Goal: Information Seeking & Learning: Learn about a topic

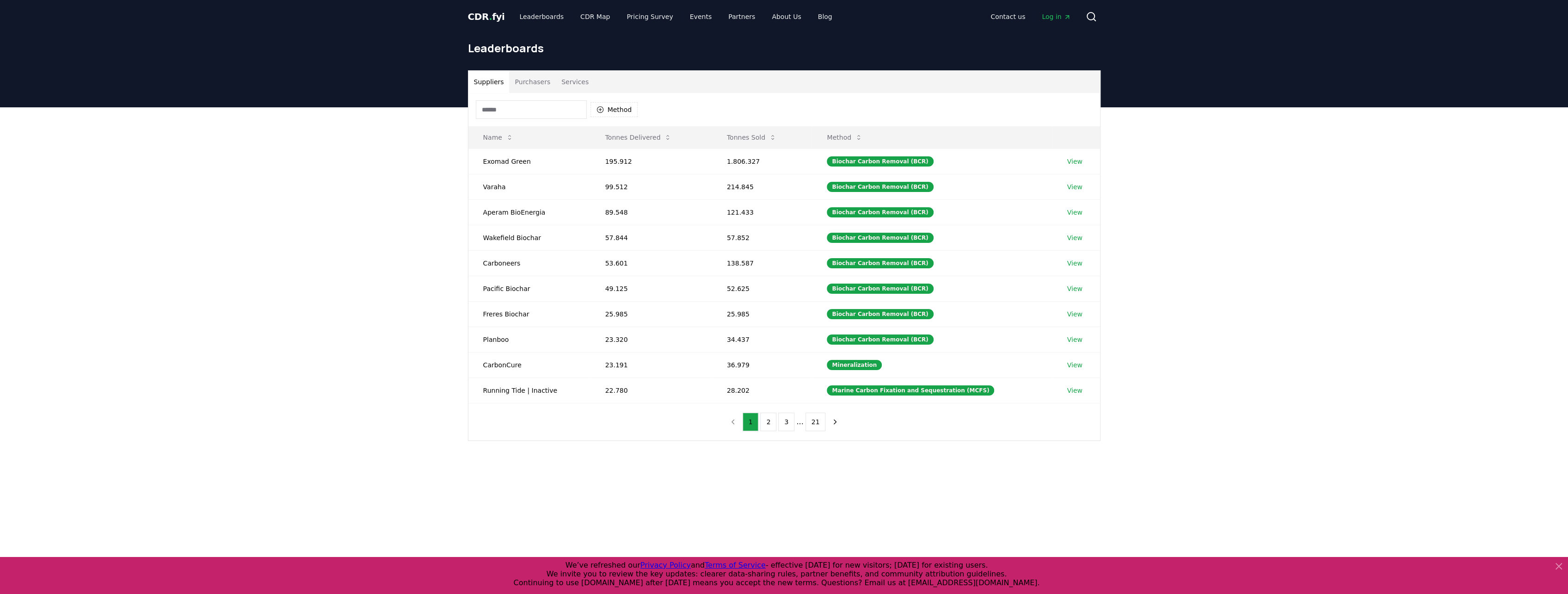
click at [532, 84] on button "Purchasers" at bounding box center [533, 82] width 47 height 22
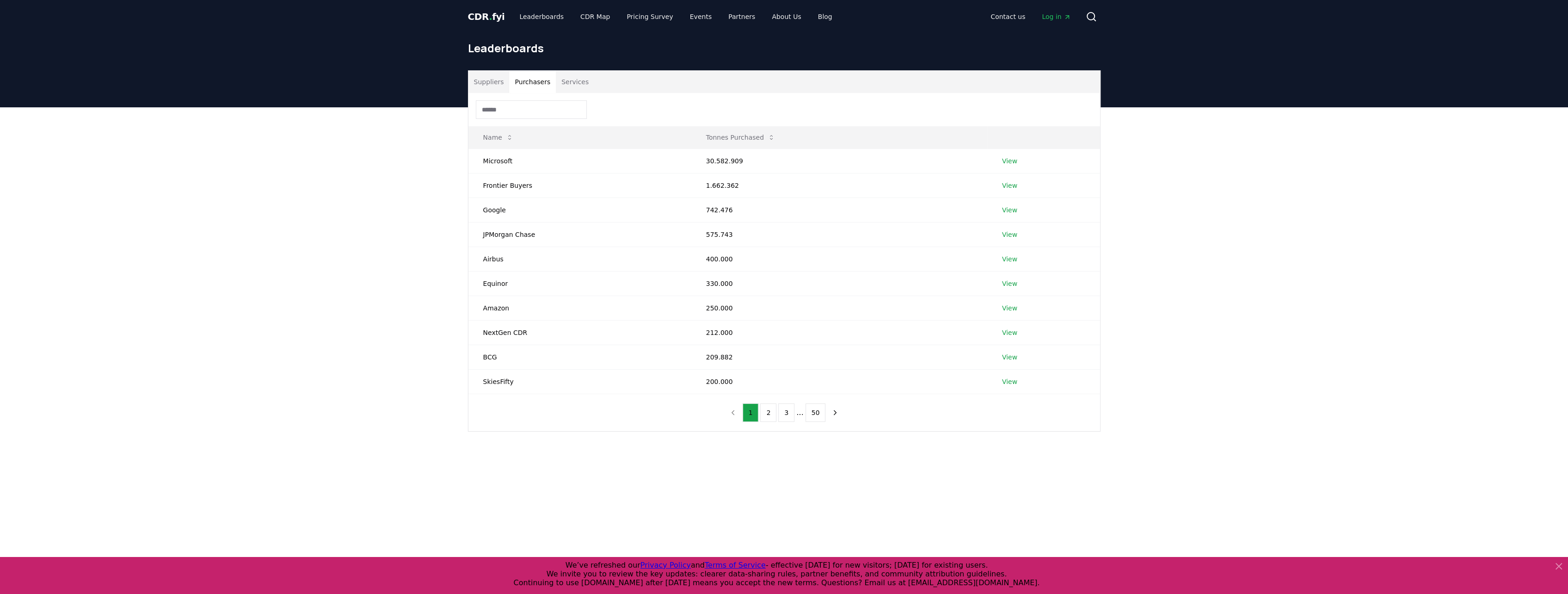
click at [574, 79] on button "Services" at bounding box center [575, 82] width 38 height 22
click at [770, 416] on button "2" at bounding box center [771, 412] width 16 height 18
click at [756, 416] on button "1" at bounding box center [753, 412] width 16 height 18
click at [771, 414] on button "2" at bounding box center [771, 412] width 16 height 18
click at [785, 412] on button "3" at bounding box center [788, 412] width 16 height 18
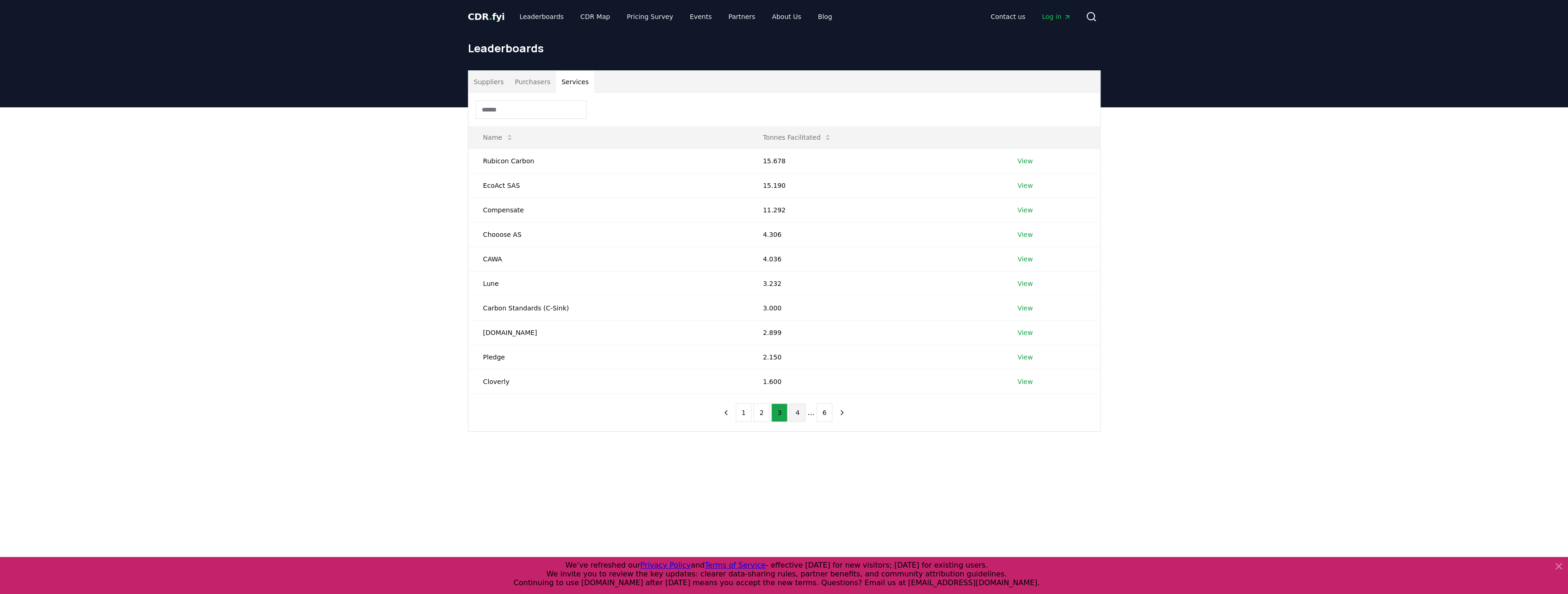
click at [799, 416] on button "4" at bounding box center [797, 412] width 16 height 18
click at [811, 414] on button "5" at bounding box center [807, 412] width 16 height 18
click at [816, 411] on button "6" at bounding box center [816, 412] width 16 height 18
click at [757, 318] on button "1" at bounding box center [753, 314] width 16 height 18
click at [772, 409] on button "2" at bounding box center [771, 412] width 16 height 18
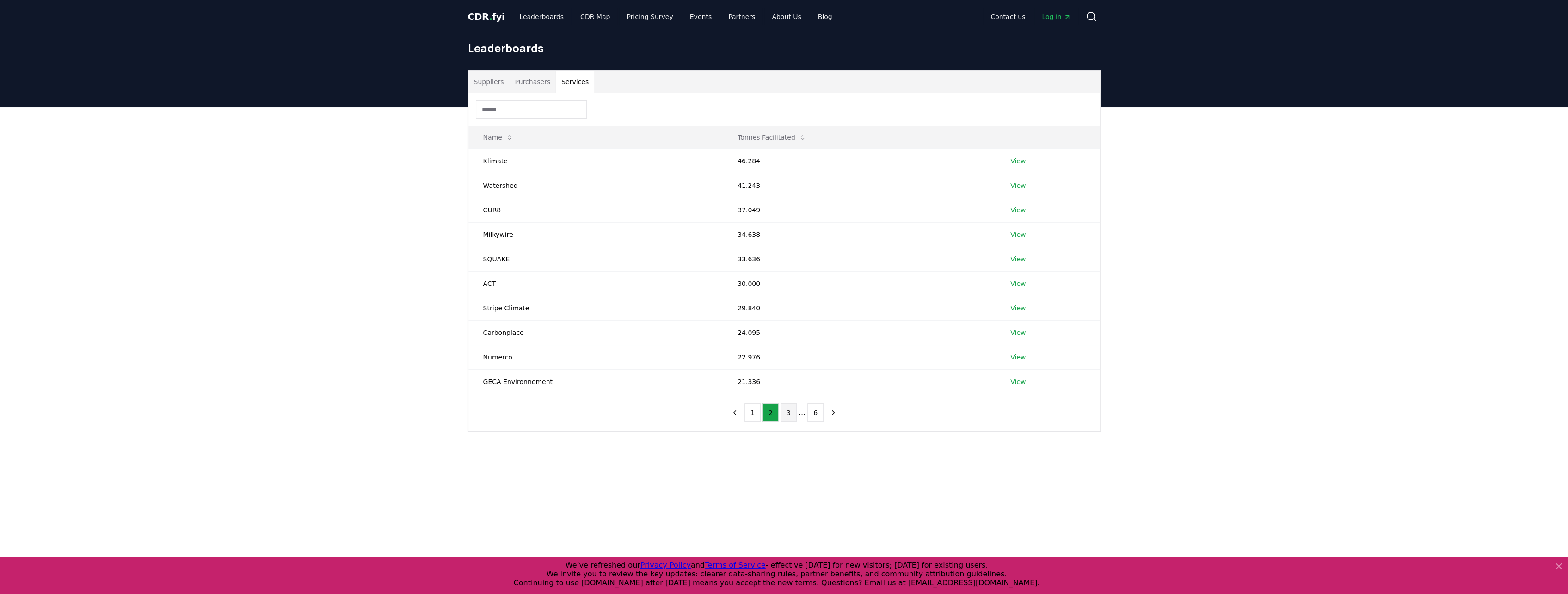
click at [788, 406] on button "3" at bounding box center [788, 412] width 16 height 18
click at [796, 407] on button "4" at bounding box center [797, 412] width 16 height 18
click at [1017, 352] on link "View" at bounding box center [1021, 357] width 15 height 10
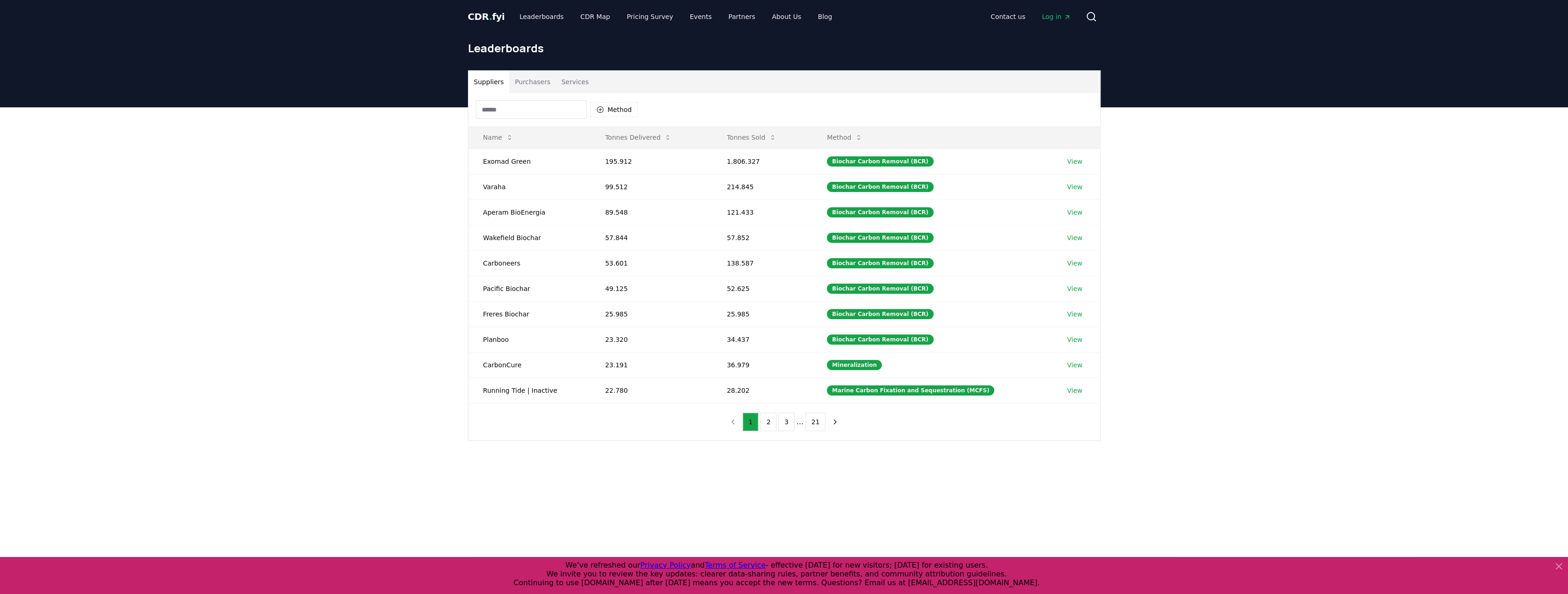
click at [481, 83] on button "Suppliers" at bounding box center [488, 82] width 41 height 22
click at [771, 416] on button "2" at bounding box center [768, 421] width 16 height 18
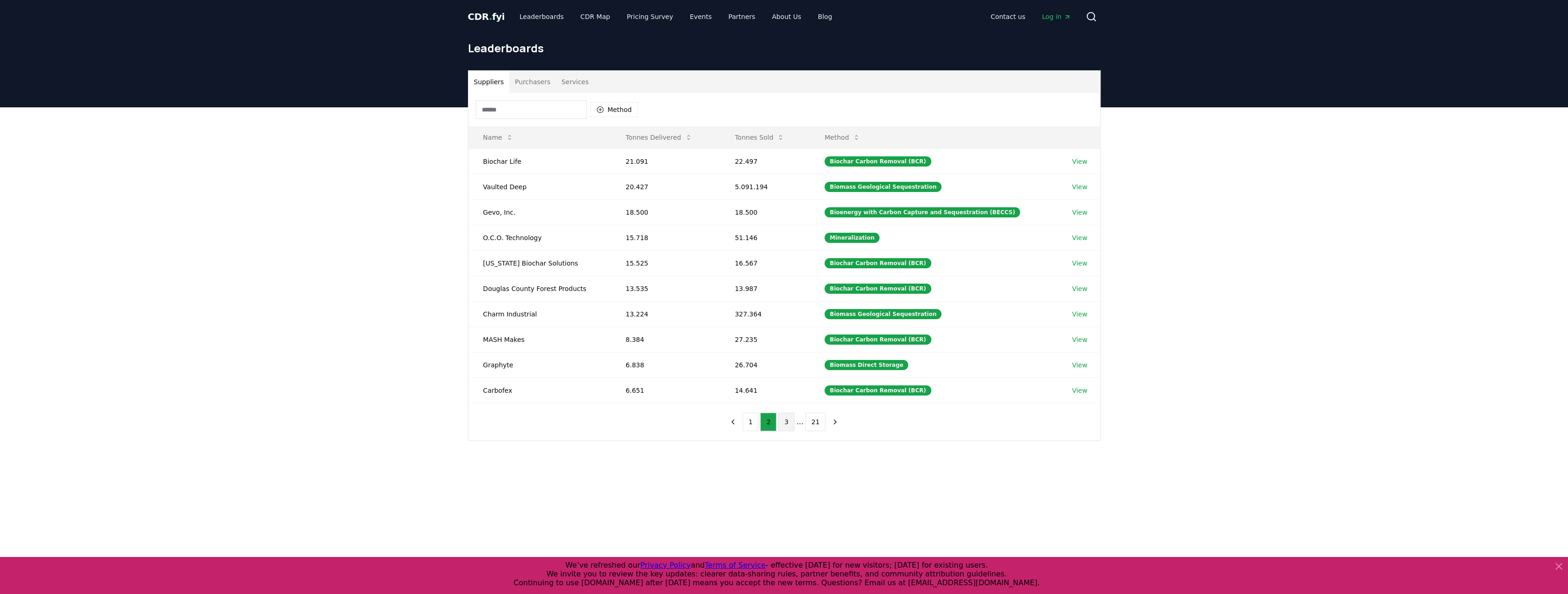
click at [784, 415] on button "3" at bounding box center [787, 421] width 16 height 18
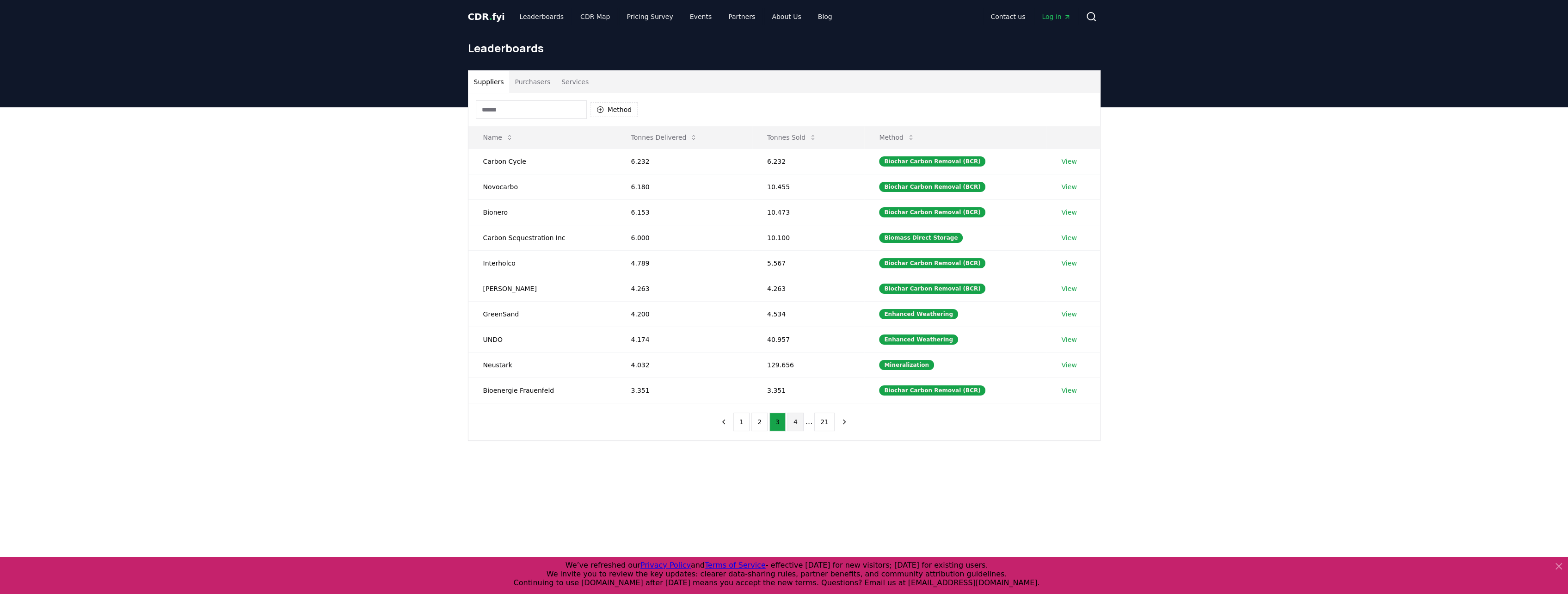
click at [795, 418] on button "4" at bounding box center [795, 421] width 16 height 18
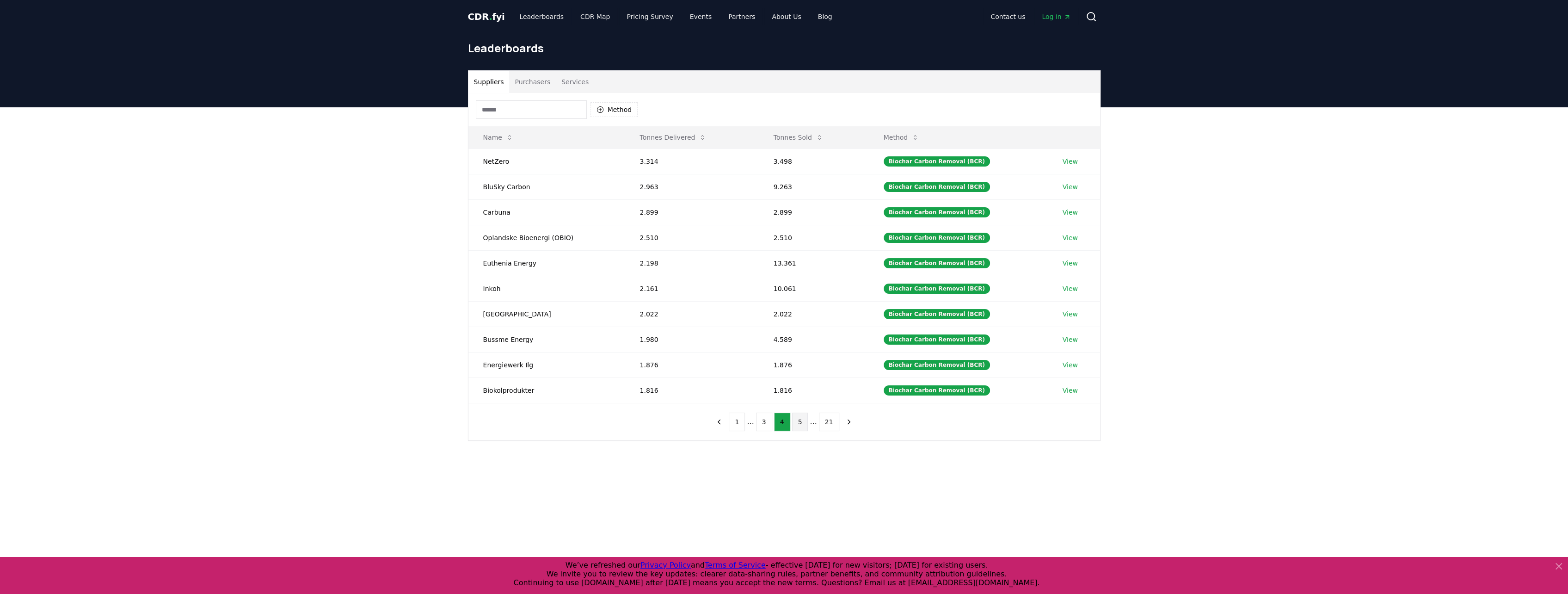
click at [797, 414] on button "5" at bounding box center [800, 421] width 16 height 18
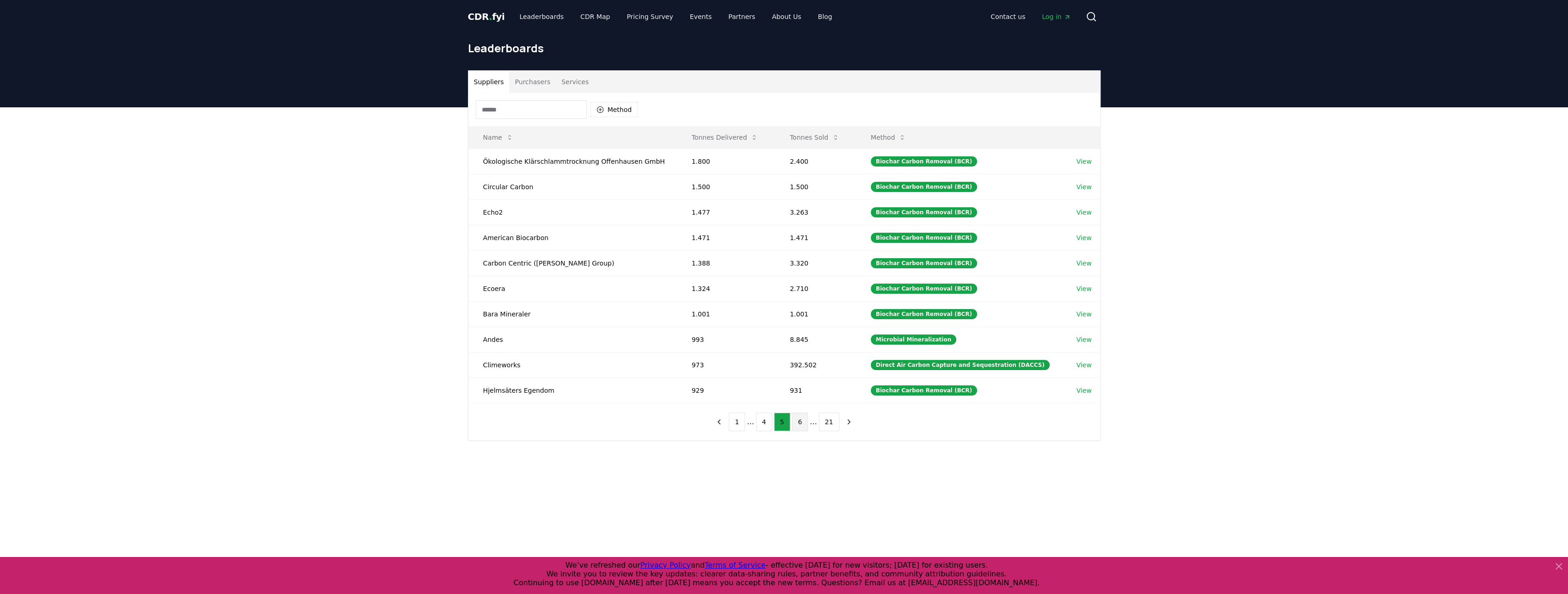
click at [804, 417] on button "6" at bounding box center [800, 421] width 16 height 18
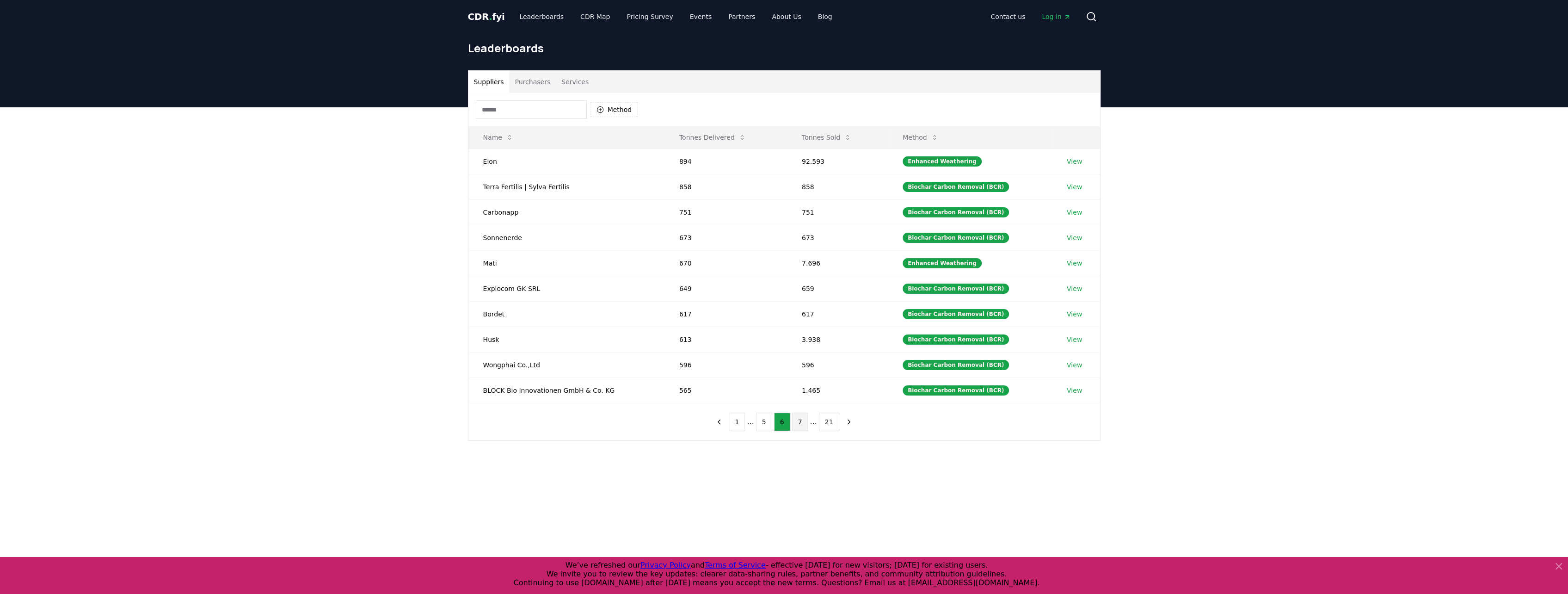
click at [800, 418] on button "7" at bounding box center [800, 421] width 16 height 18
click at [802, 417] on button "8" at bounding box center [800, 421] width 16 height 18
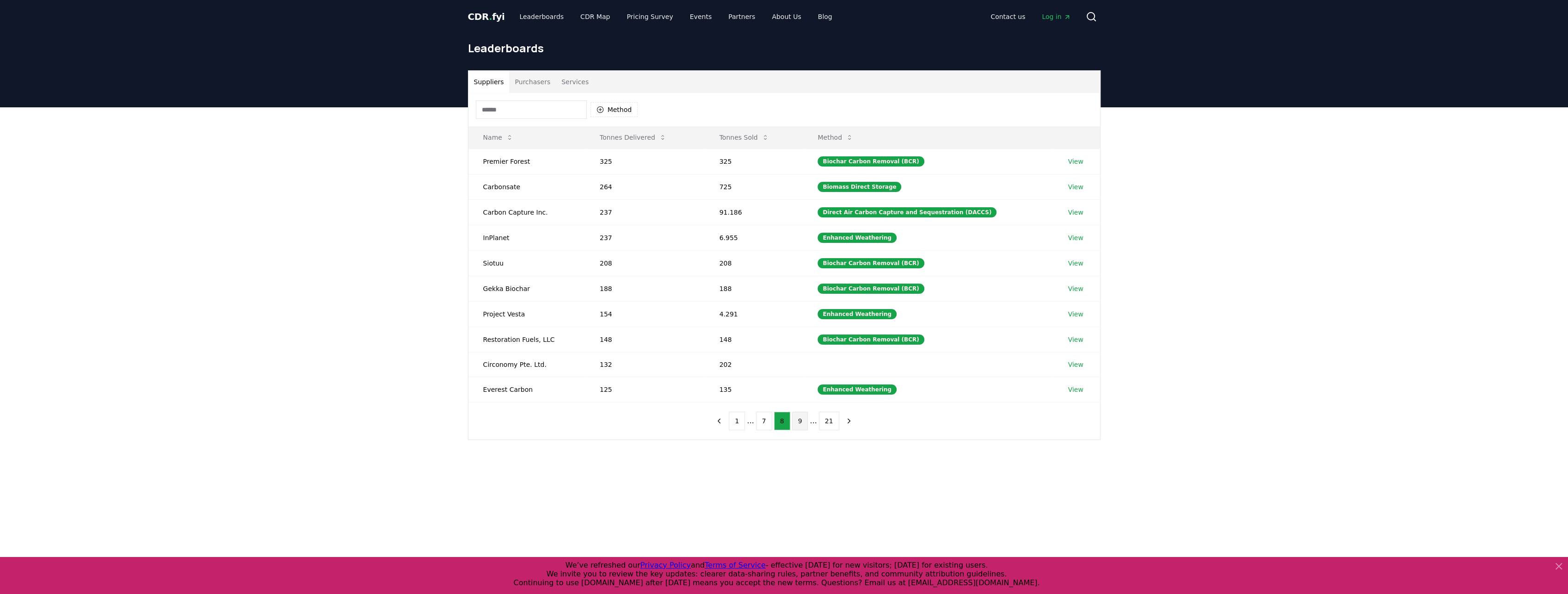
click at [806, 419] on button "9" at bounding box center [800, 421] width 16 height 18
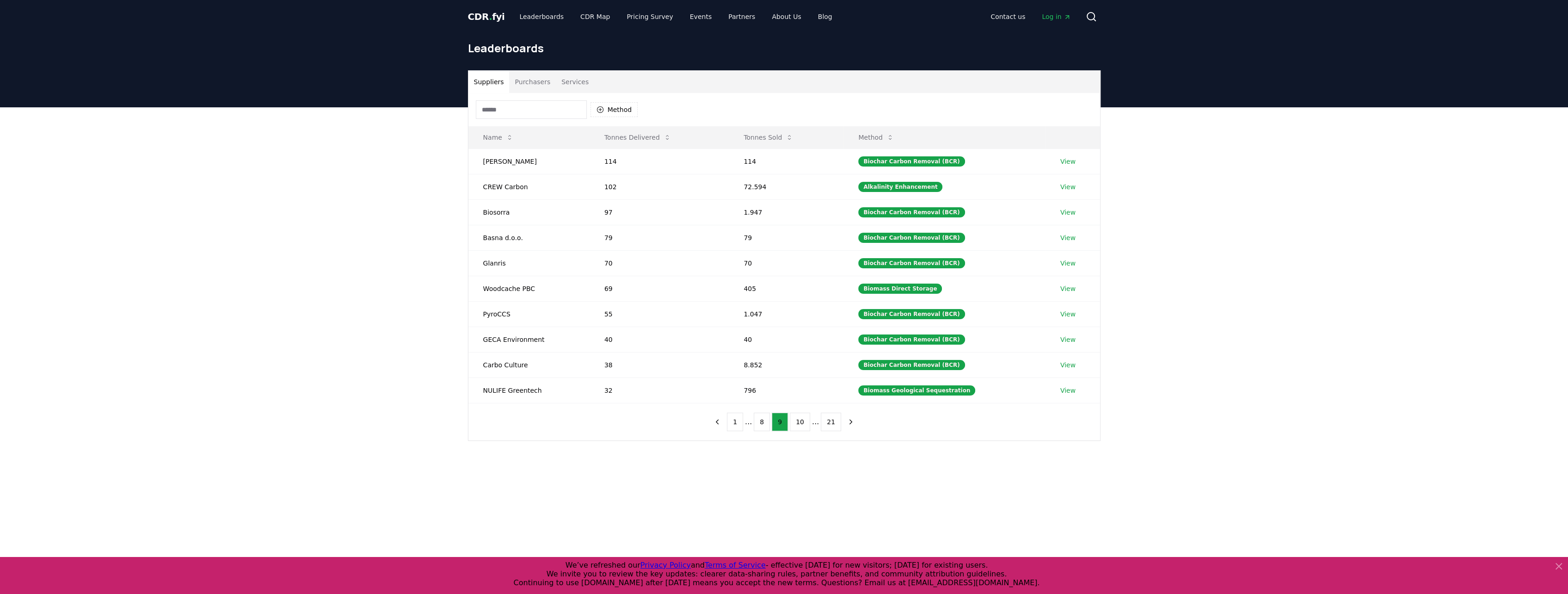
click at [747, 415] on ul "1 ... 8 9 10 ... 21" at bounding box center [784, 421] width 114 height 18
click at [743, 415] on button "1" at bounding box center [735, 421] width 16 height 18
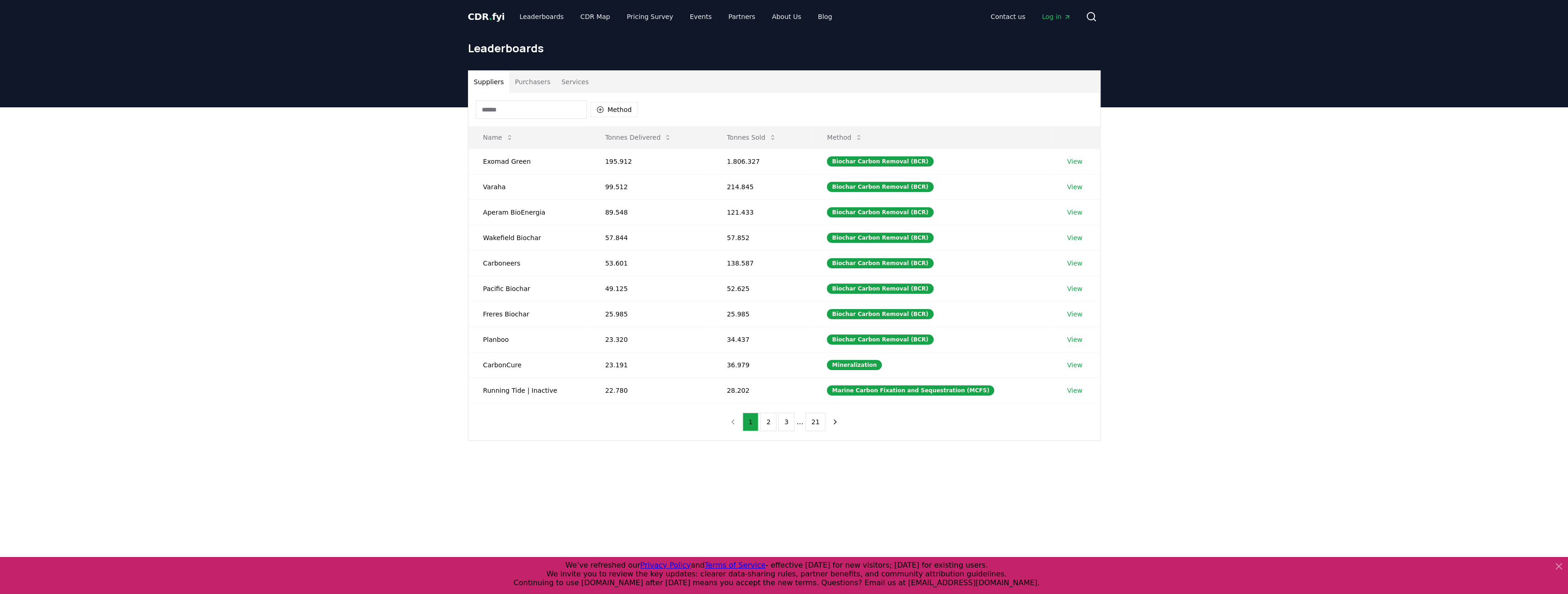
click at [530, 77] on button "Purchasers" at bounding box center [533, 82] width 47 height 22
